Goal: Task Accomplishment & Management: Manage account settings

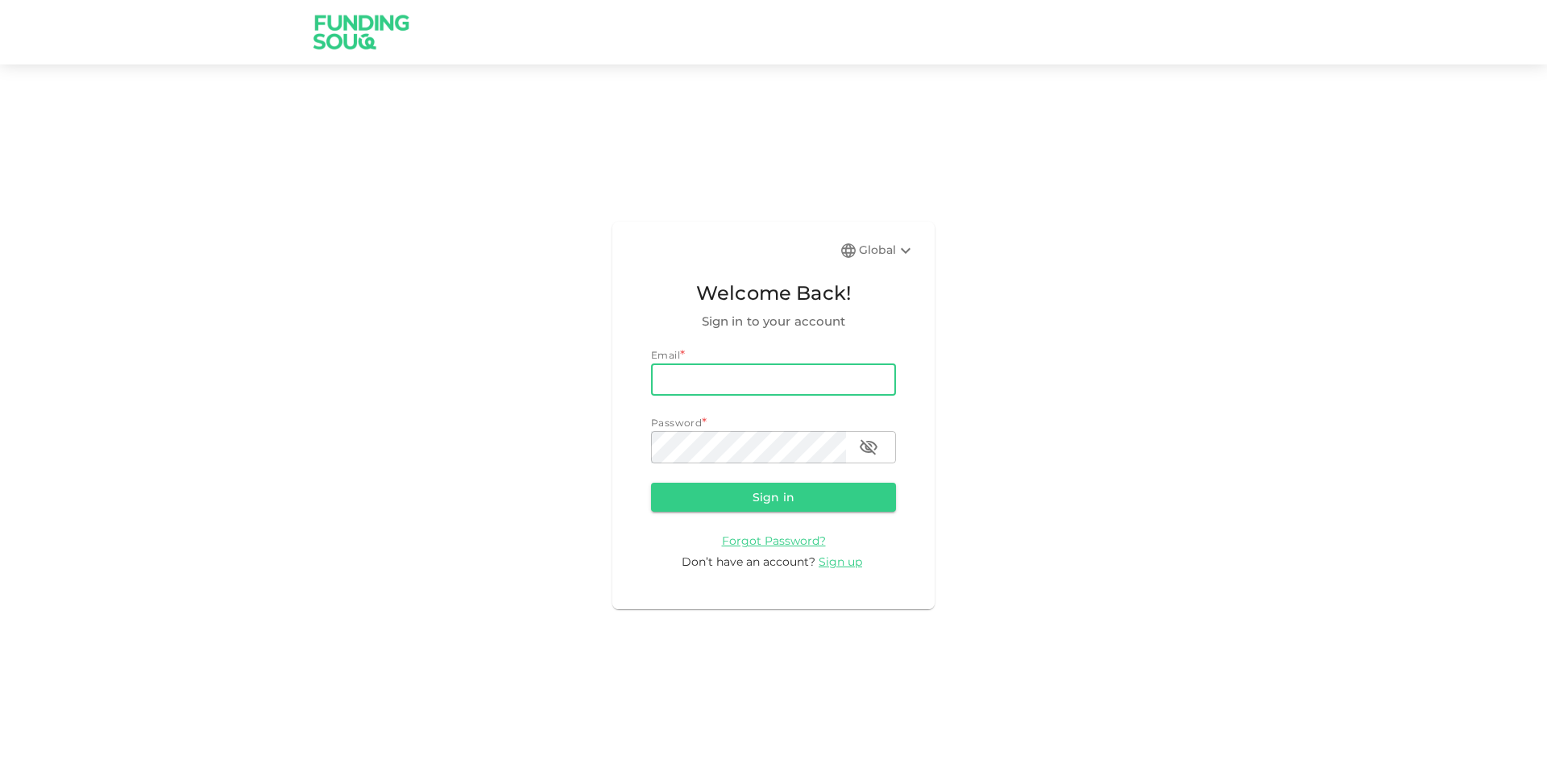
click at [711, 386] on input "email" at bounding box center [773, 379] width 245 height 32
type input "[PERSON_NAME][EMAIL_ADDRESS][PERSON_NAME][DOMAIN_NAME]"
click at [651, 483] on button "Sign in" at bounding box center [773, 497] width 245 height 29
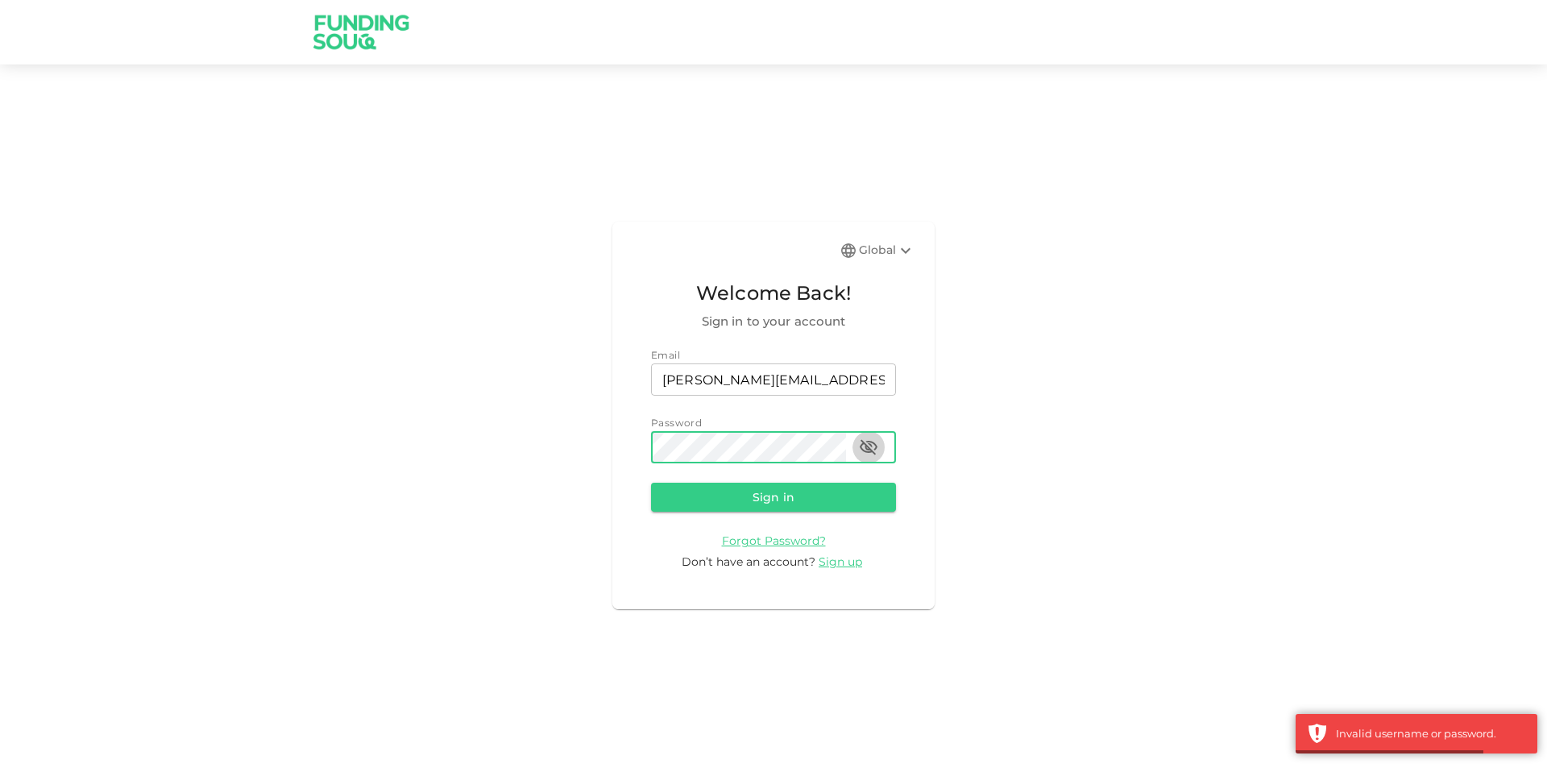
click at [865, 449] on icon "button" at bounding box center [868, 446] width 19 height 19
click at [651, 483] on button "Sign in" at bounding box center [773, 497] width 245 height 29
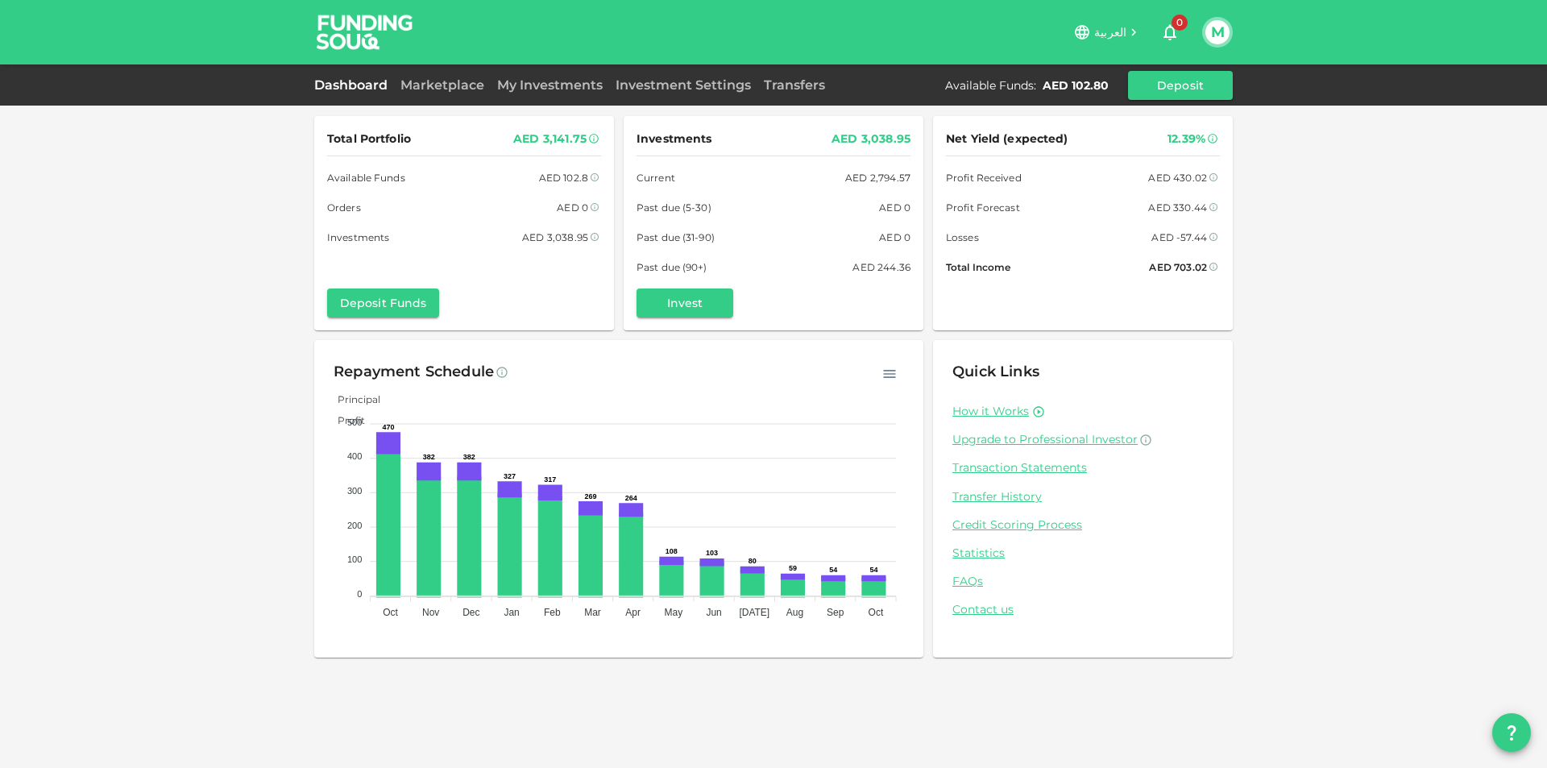
click at [1204, 41] on div "M" at bounding box center [1217, 32] width 31 height 31
click at [1214, 35] on button "M" at bounding box center [1217, 32] width 24 height 24
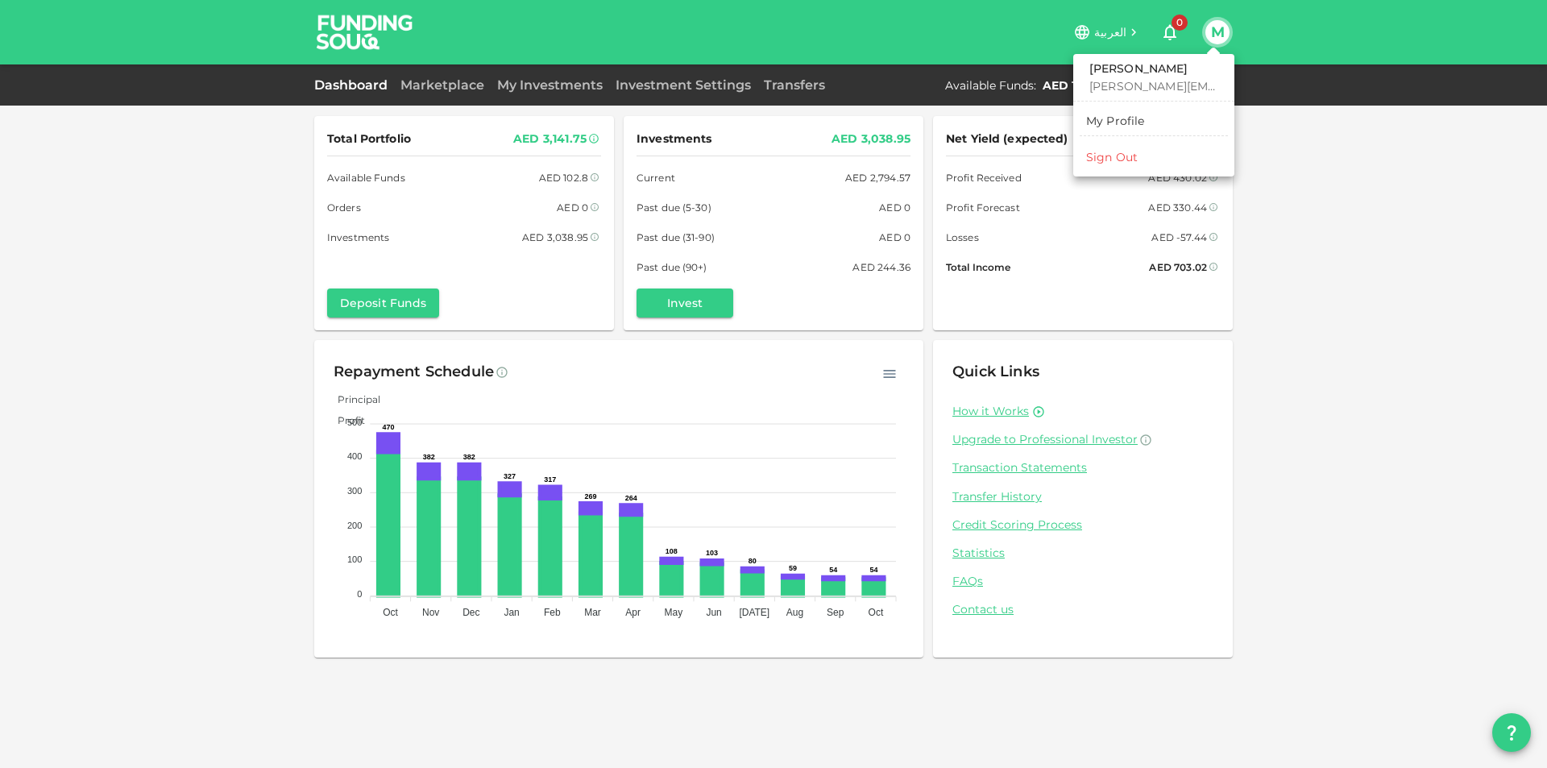
click at [1167, 167] on li "Sign Out" at bounding box center [1154, 157] width 148 height 26
